Goal: Transaction & Acquisition: Purchase product/service

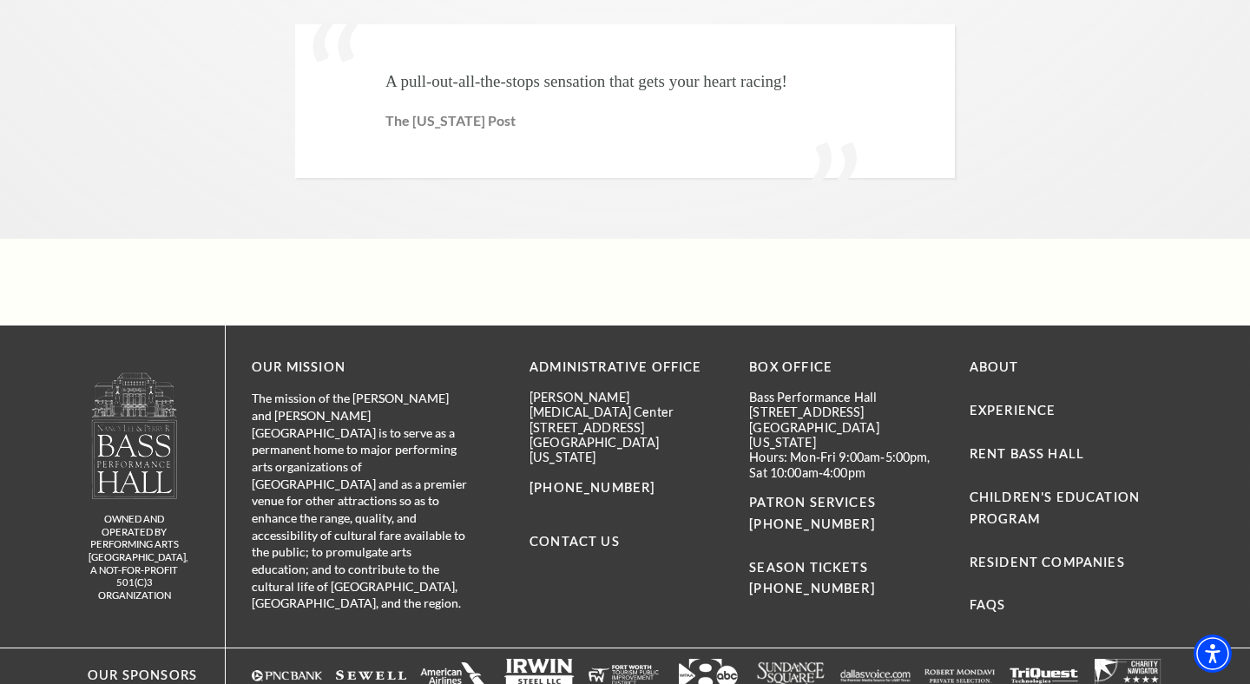
scroll to position [4233, 0]
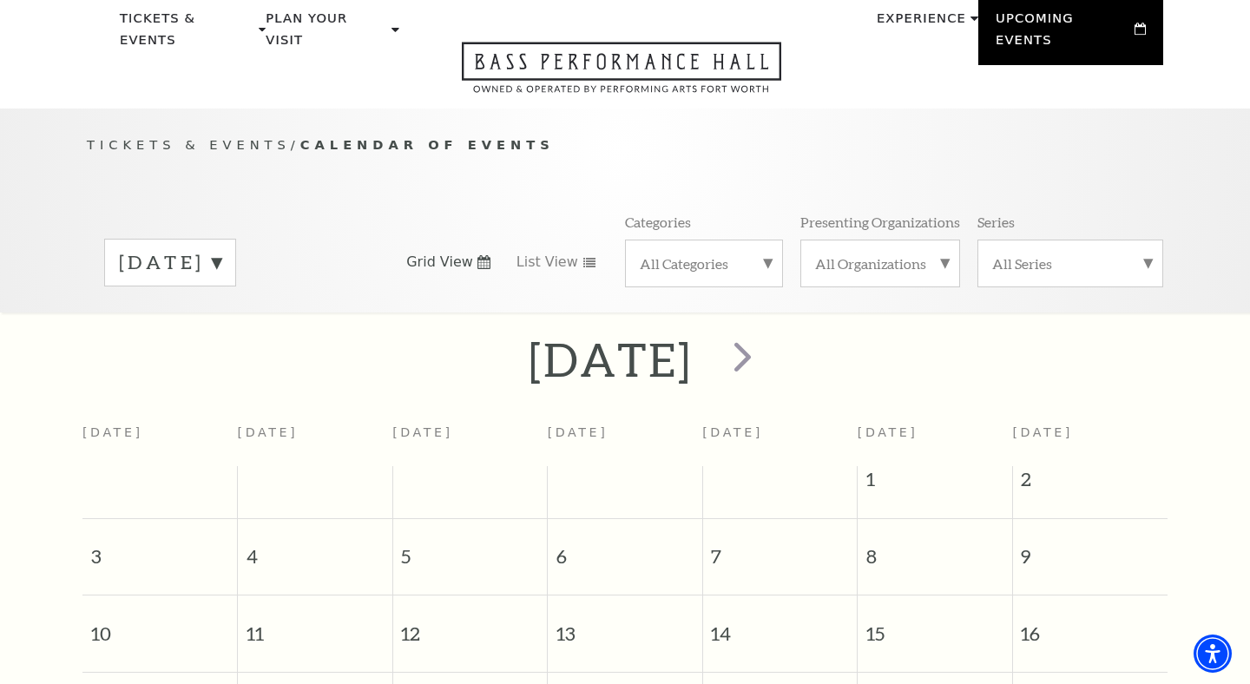
scroll to position [64, 0]
click at [767, 335] on span "next" at bounding box center [742, 358] width 49 height 49
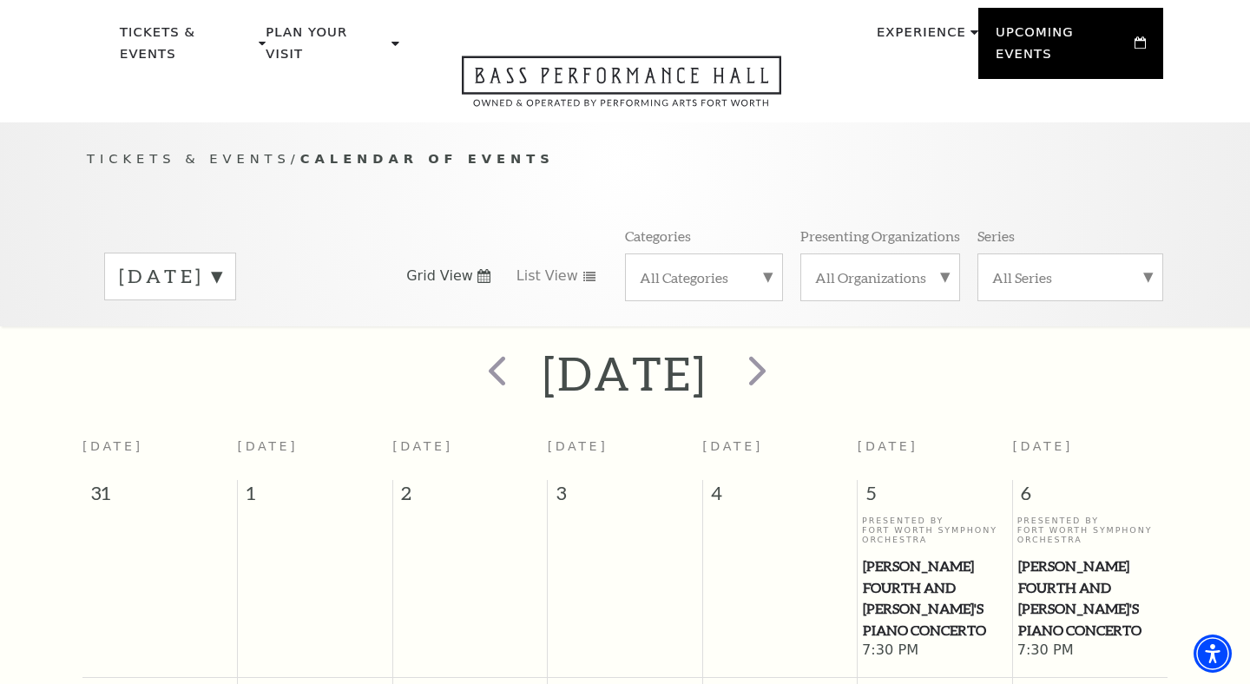
scroll to position [0, 0]
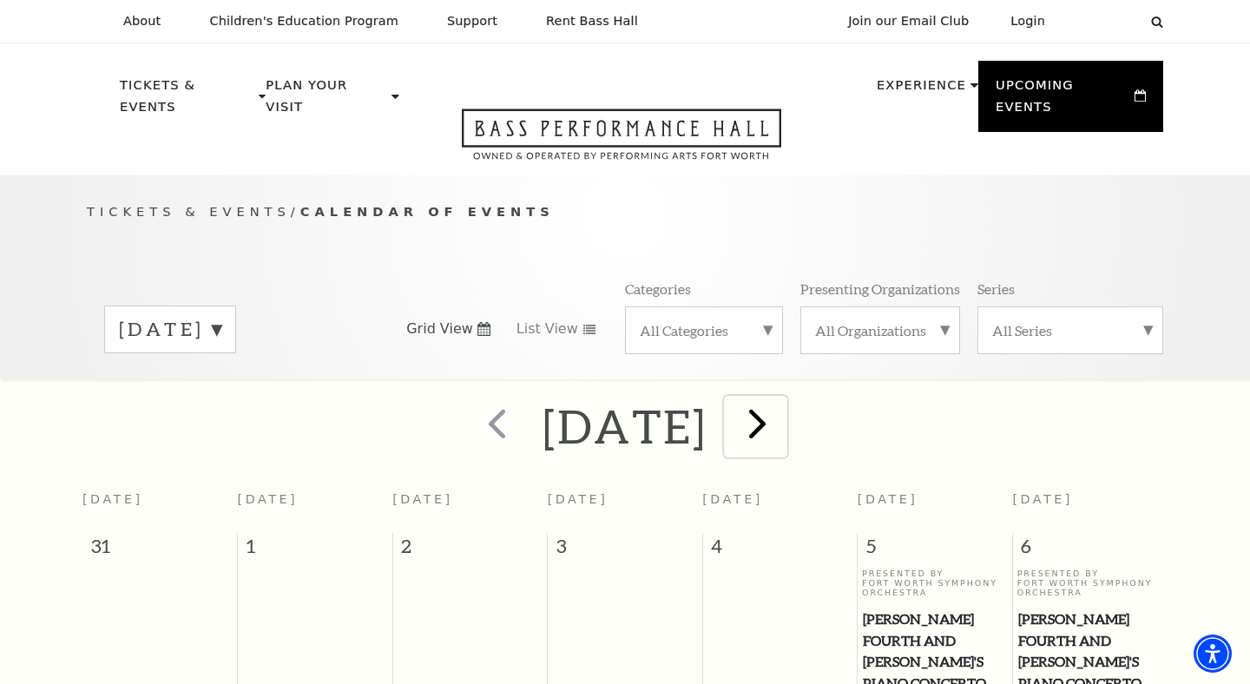
click at [782, 412] on span "next" at bounding box center [757, 422] width 49 height 49
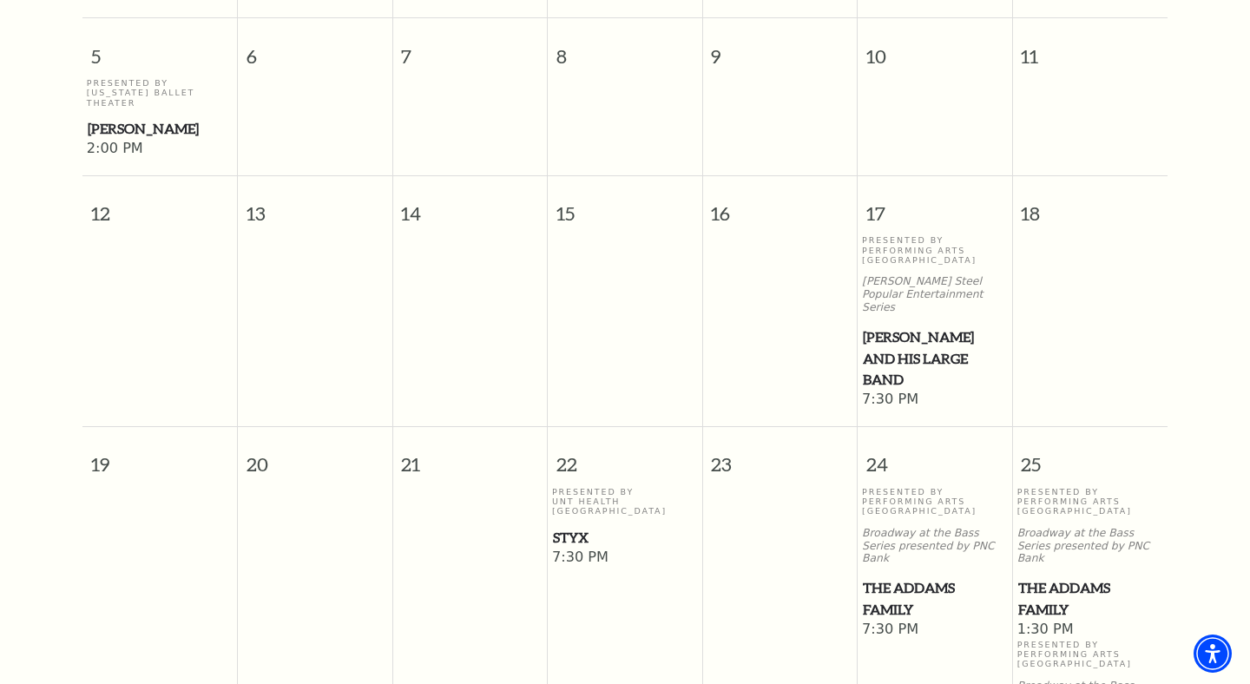
scroll to position [832, 0]
click at [929, 325] on span "[PERSON_NAME] and his Large Band" at bounding box center [935, 357] width 144 height 64
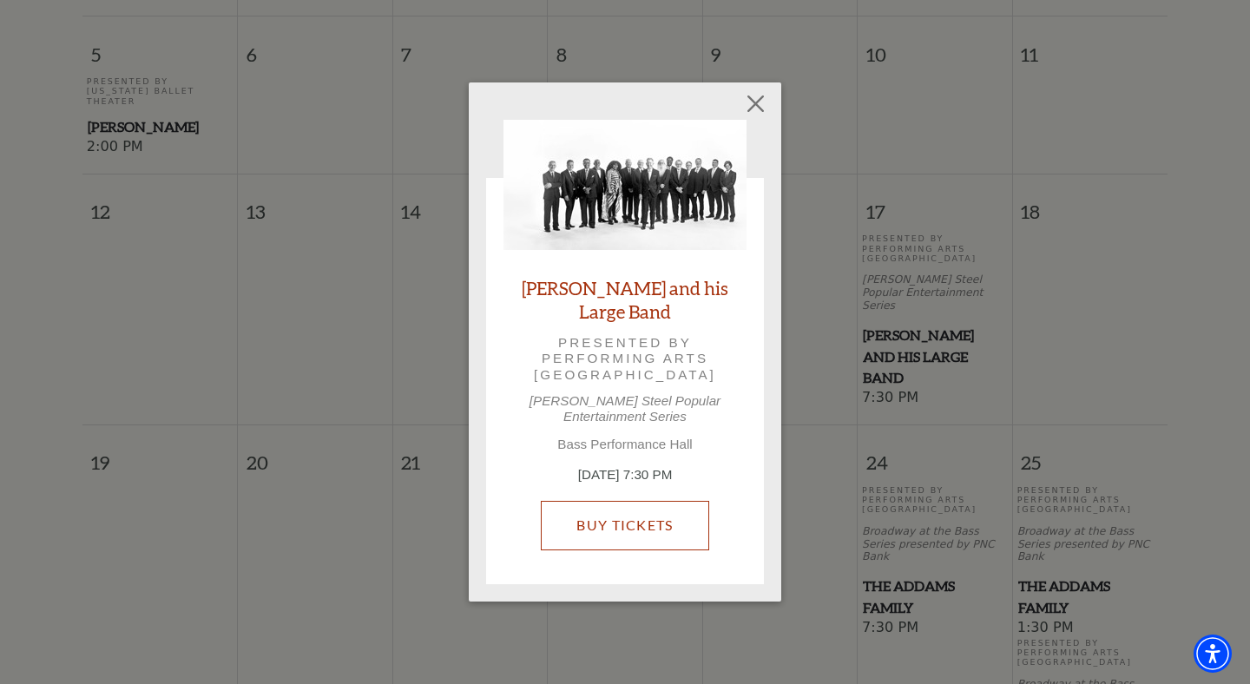
click at [604, 515] on link "Buy Tickets" at bounding box center [625, 525] width 168 height 49
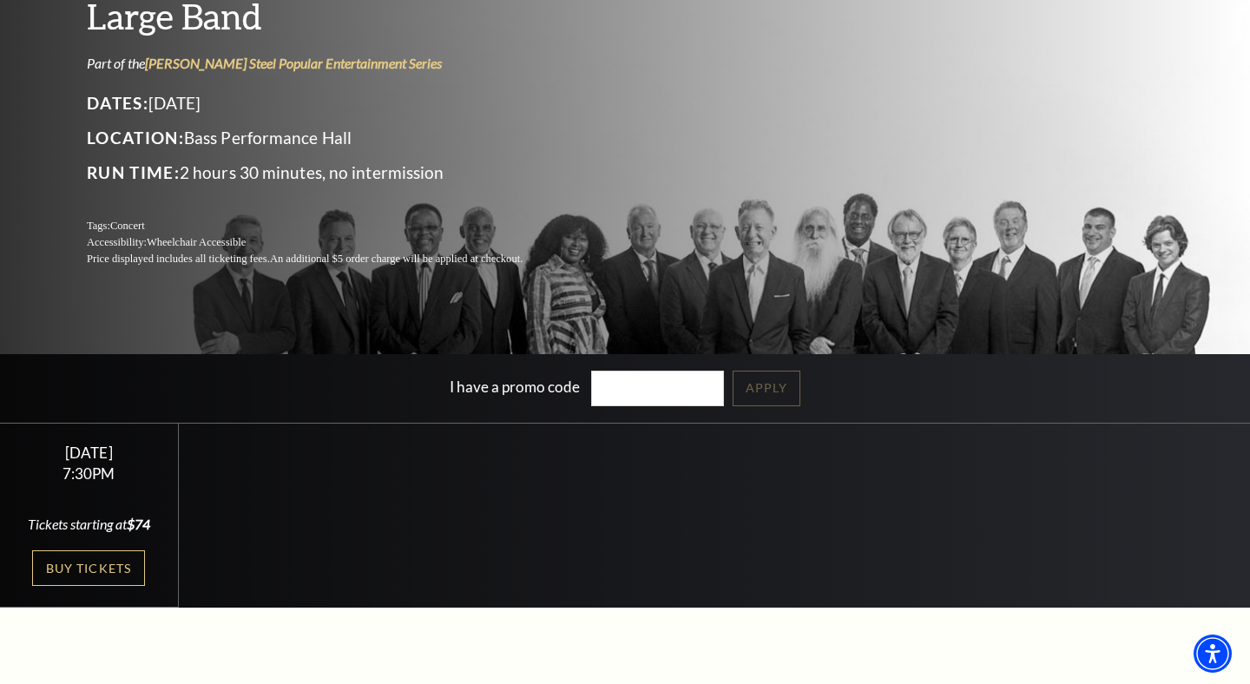
scroll to position [190, 0]
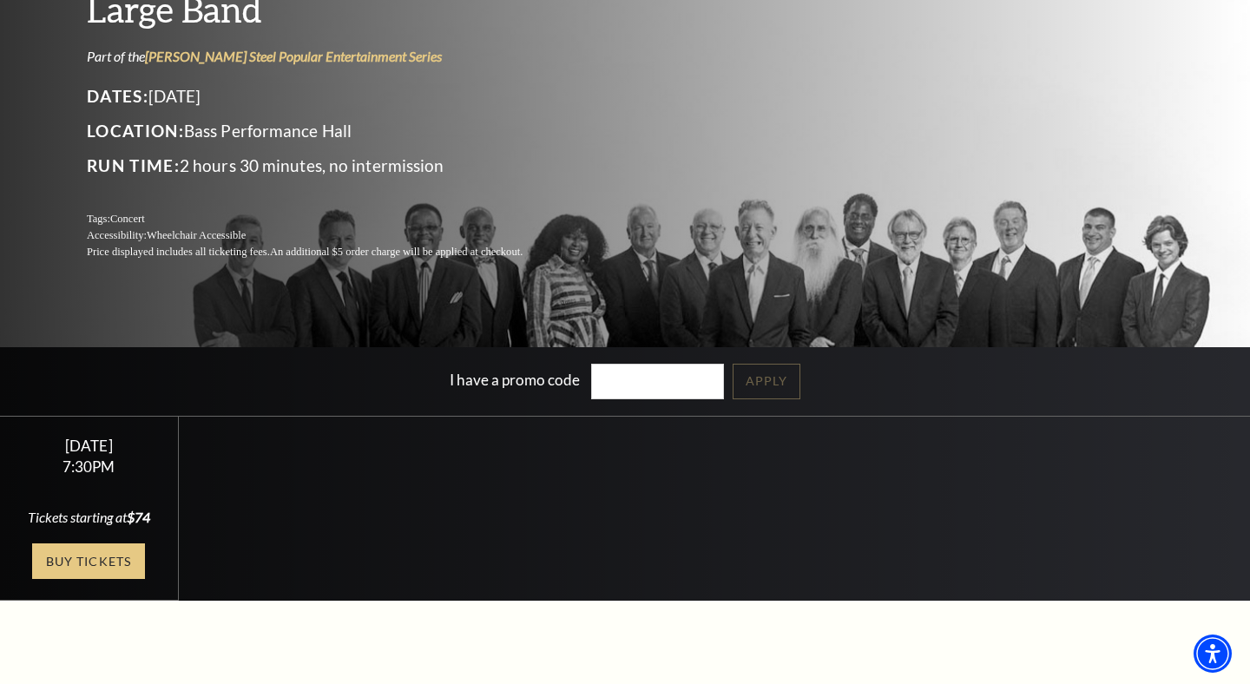
click at [85, 564] on link "Buy Tickets" at bounding box center [88, 561] width 113 height 36
click at [91, 563] on link "Buy Tickets" at bounding box center [88, 561] width 113 height 36
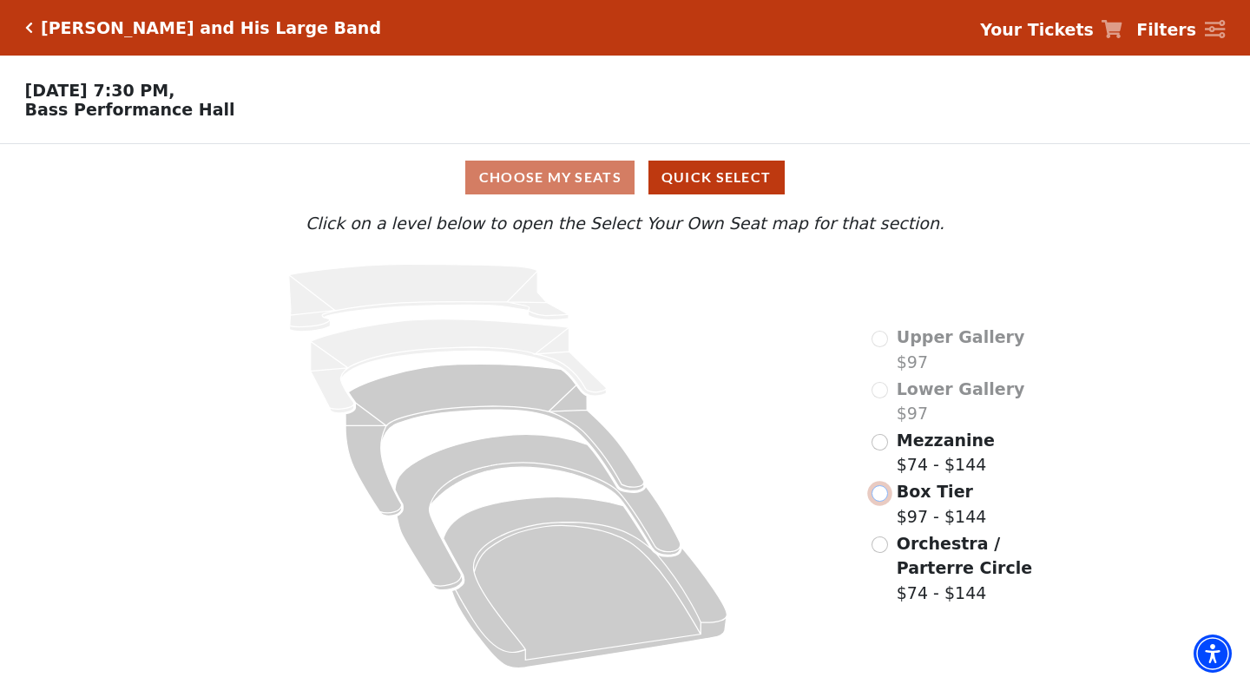
click at [883, 491] on input "Box Tier$97 - $144\a" at bounding box center [880, 493] width 16 height 16
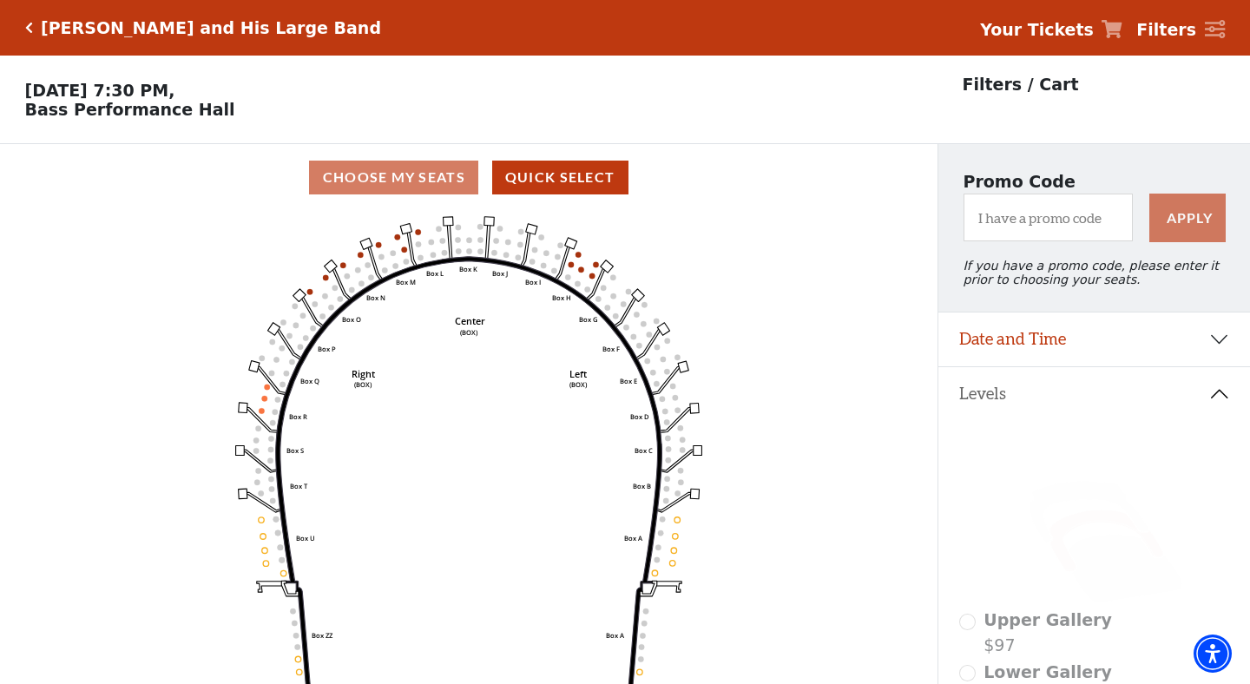
scroll to position [81, 0]
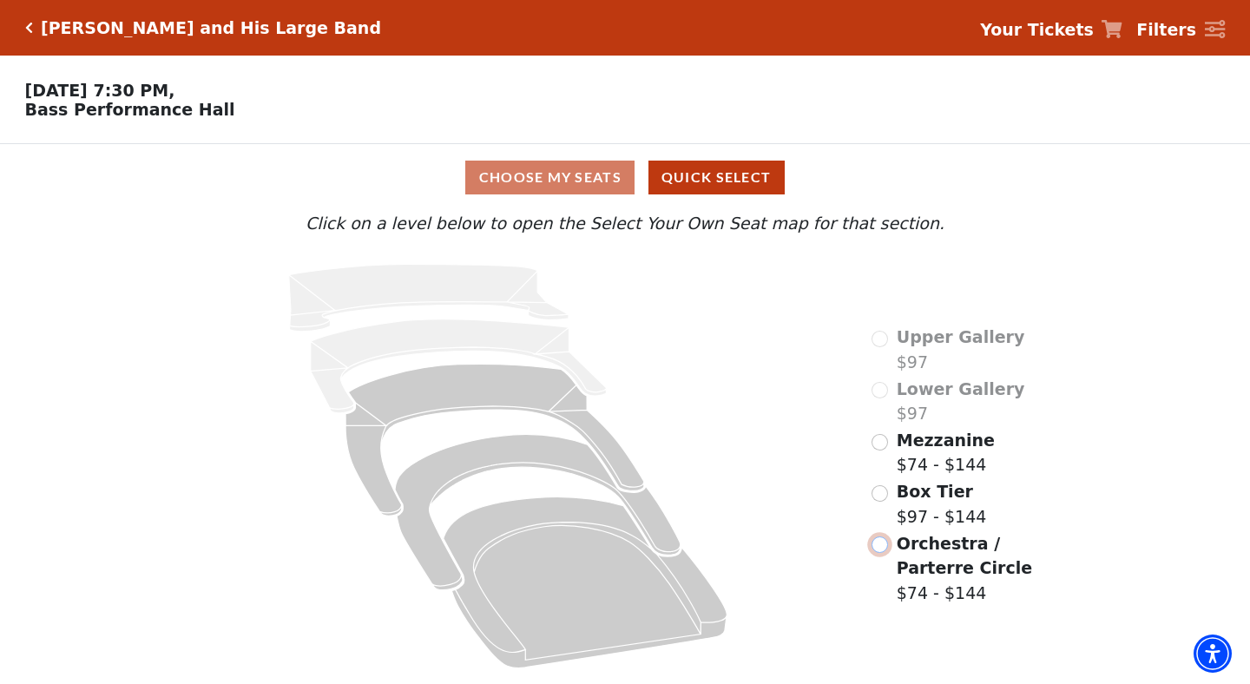
click at [879, 543] on input "Orchestra / Parterre Circle$74 - $144\a" at bounding box center [880, 545] width 16 height 16
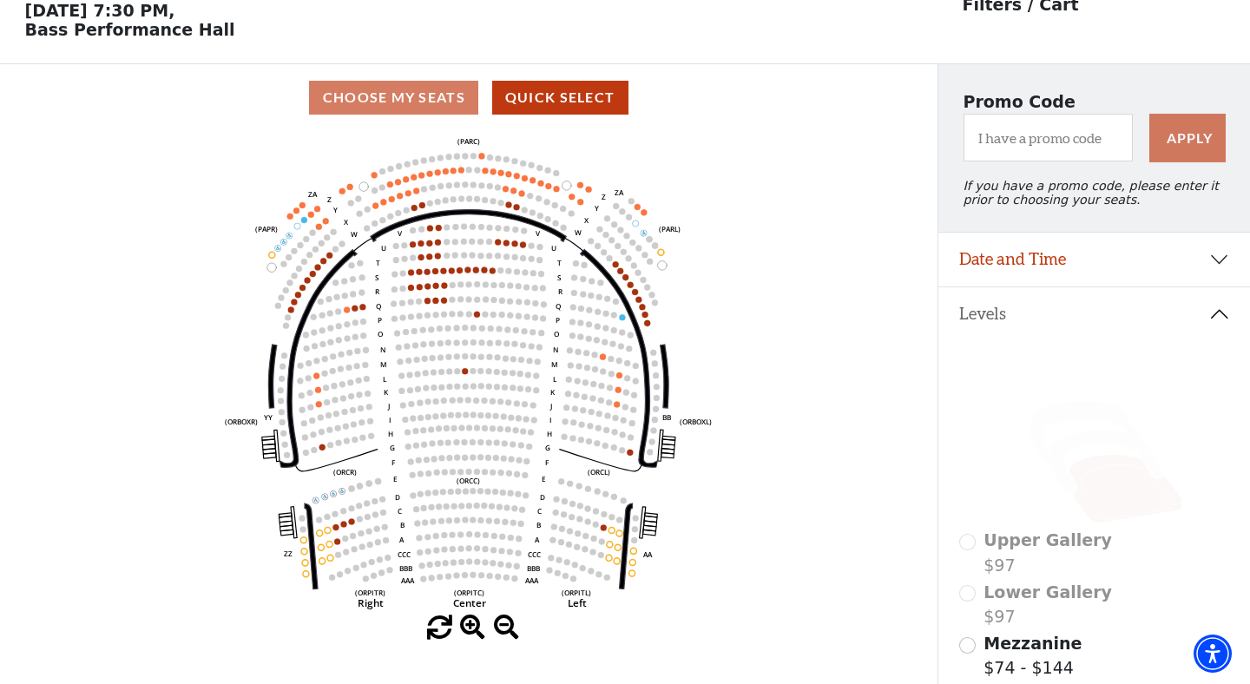
scroll to position [81, 0]
